Goal: Find specific page/section: Find specific page/section

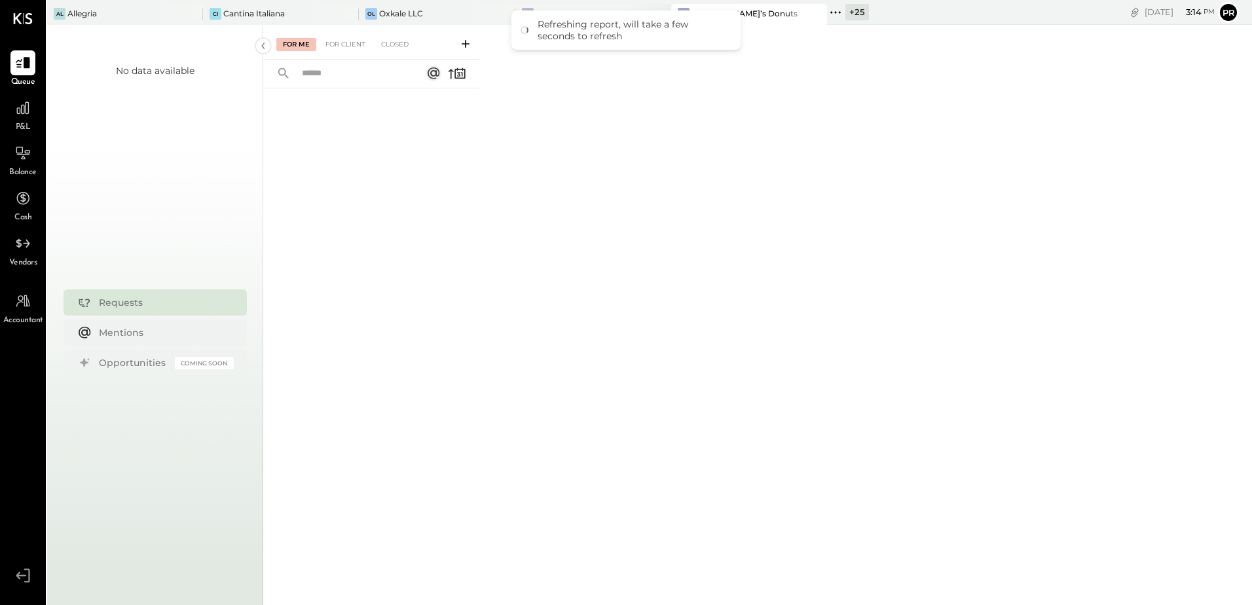
click at [539, 13] on div "Refreshing report, will take a few seconds to refresh" at bounding box center [625, 29] width 229 height 39
click at [946, 3] on div "[DATE] 3 : 14 pm Pr User Profile" at bounding box center [1060, 12] width 383 height 25
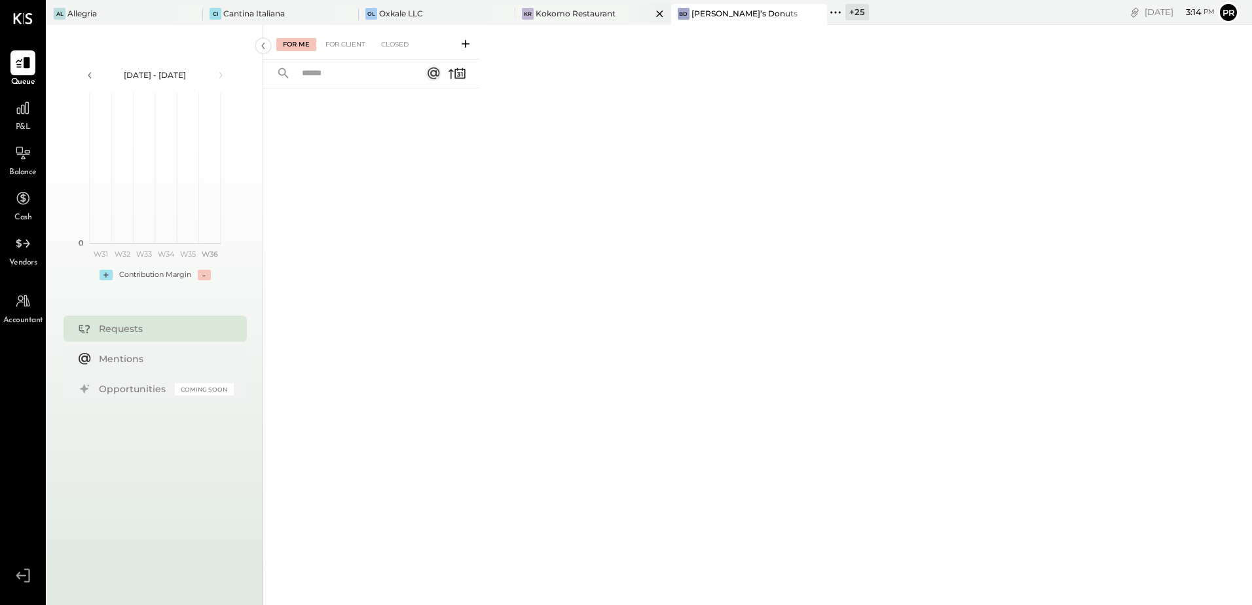
click at [576, 14] on div "Kokomo Restaurant" at bounding box center [576, 13] width 80 height 11
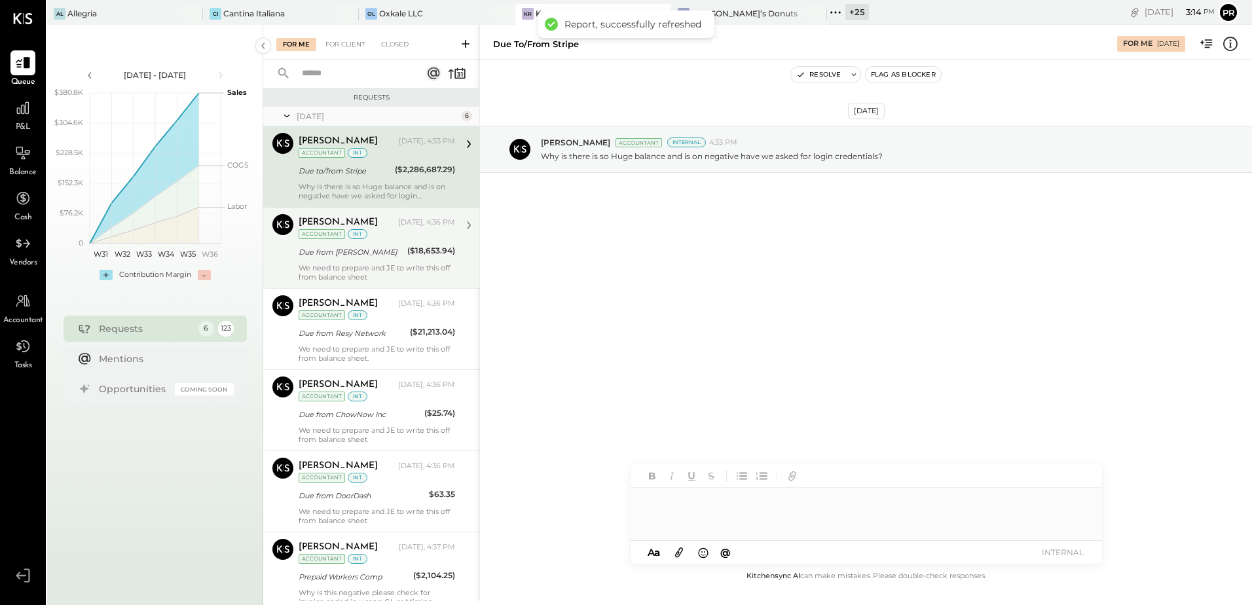
scroll to position [49, 0]
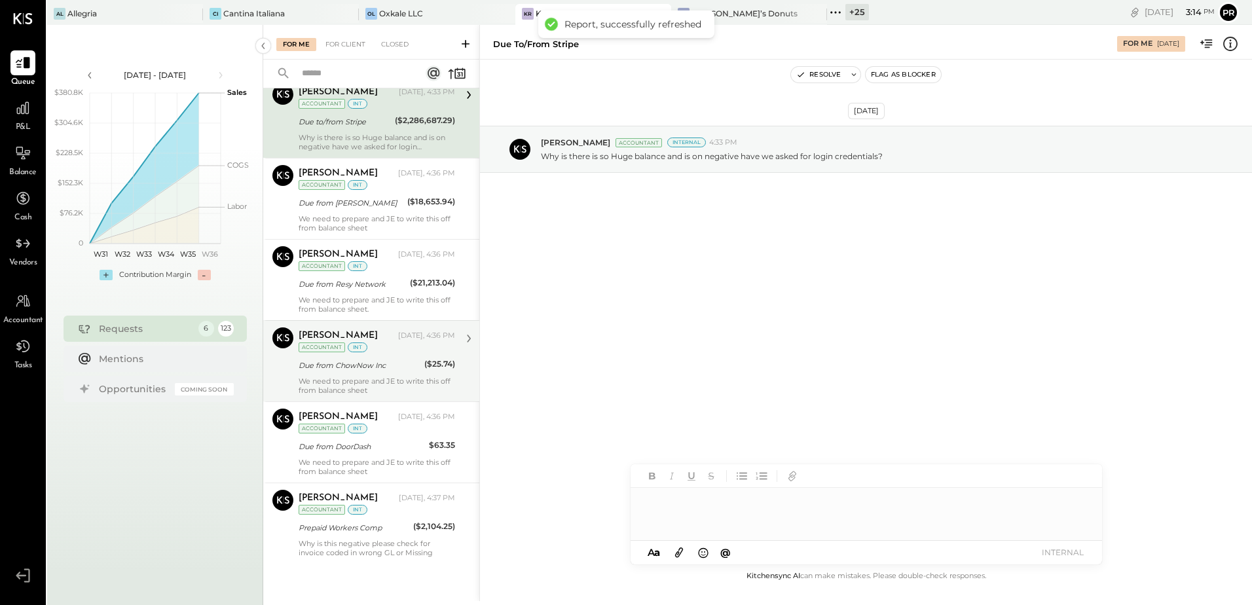
click at [380, 381] on div "We need to prepare and JE to write this off from balance sheet" at bounding box center [377, 386] width 157 height 18
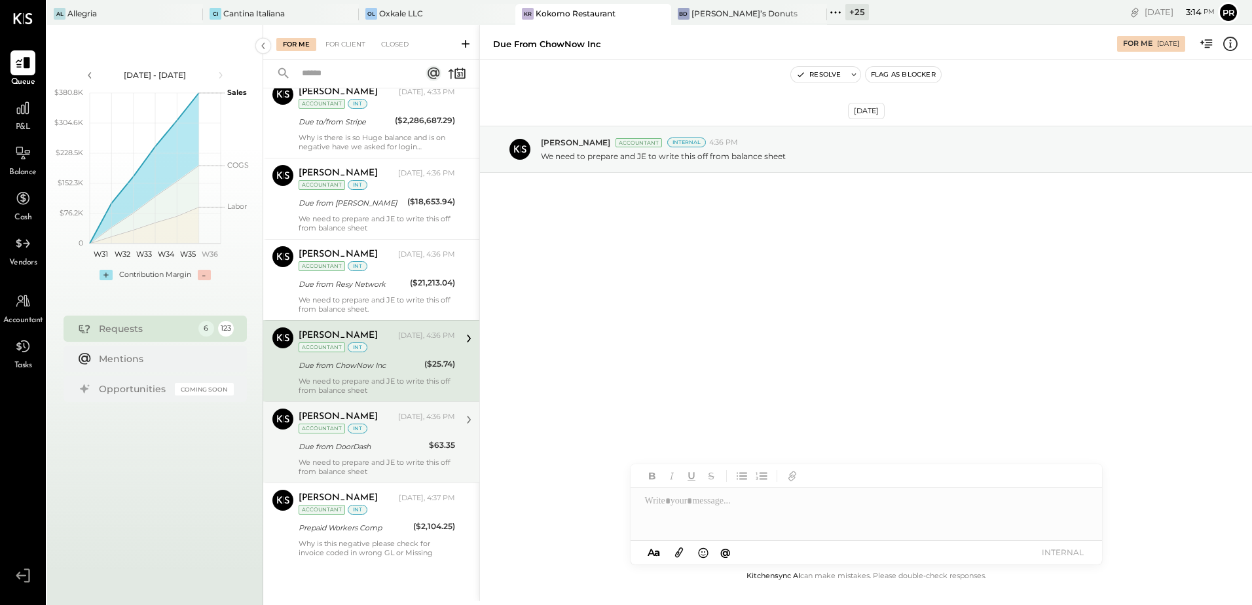
click at [369, 420] on div "[PERSON_NAME]" at bounding box center [347, 417] width 97 height 13
